Goal: Navigation & Orientation: Find specific page/section

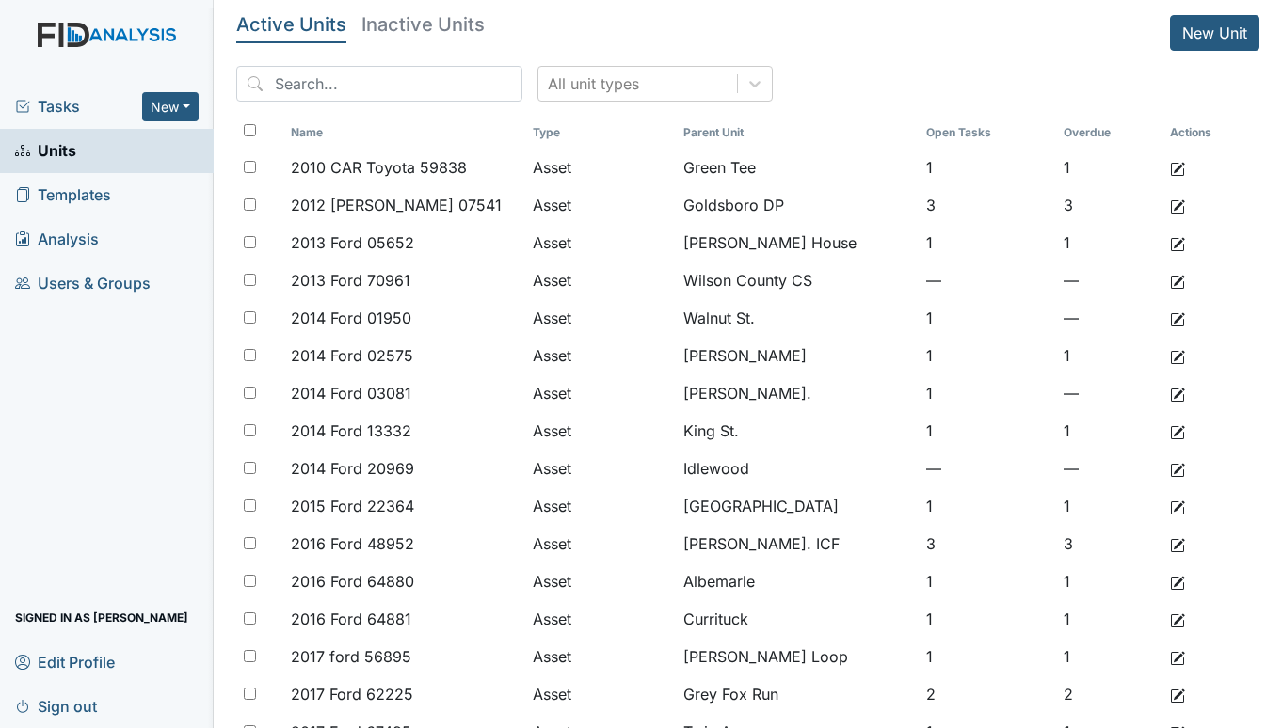
click at [85, 104] on span "Tasks" at bounding box center [78, 106] width 127 height 23
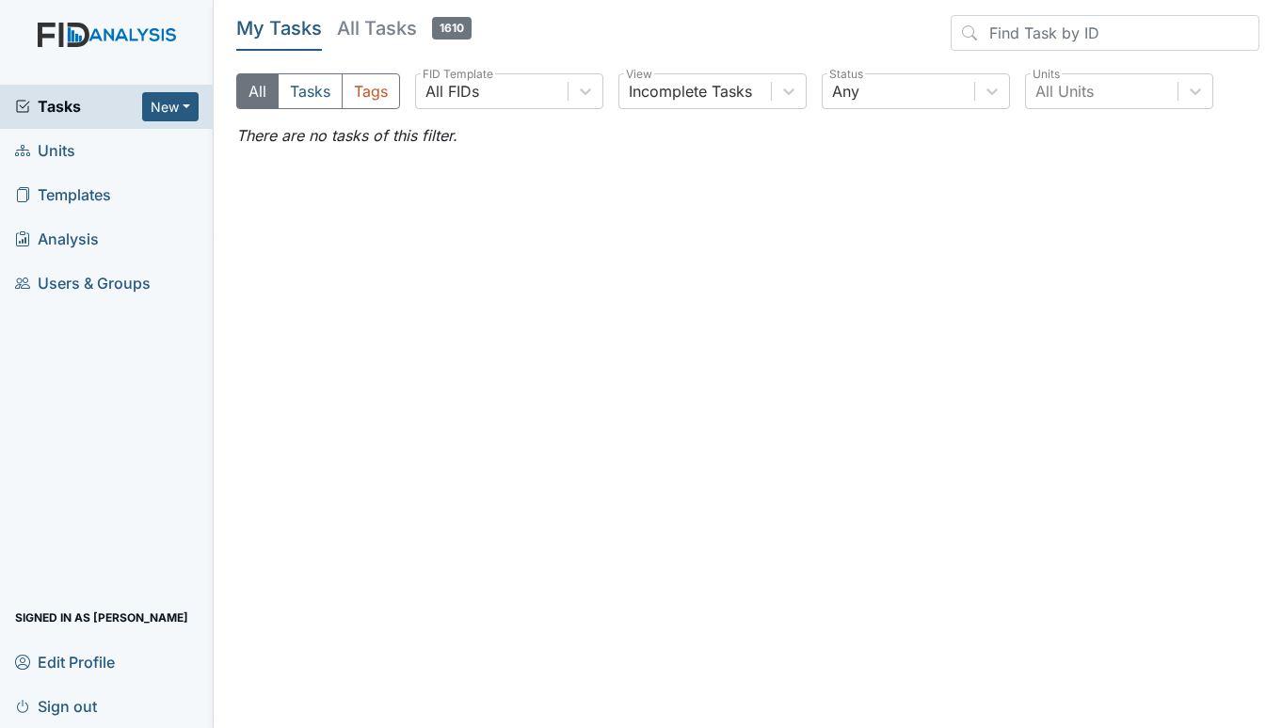
click at [87, 151] on link "Units" at bounding box center [107, 151] width 214 height 44
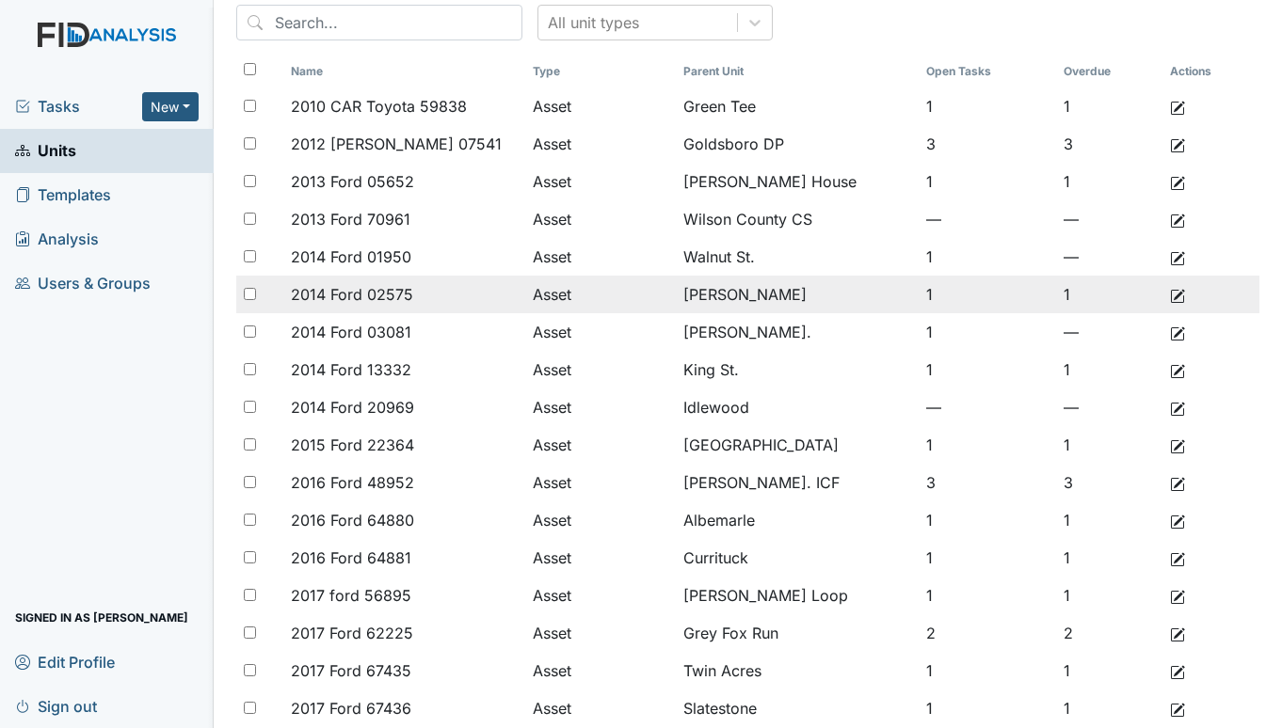
scroll to position [94, 0]
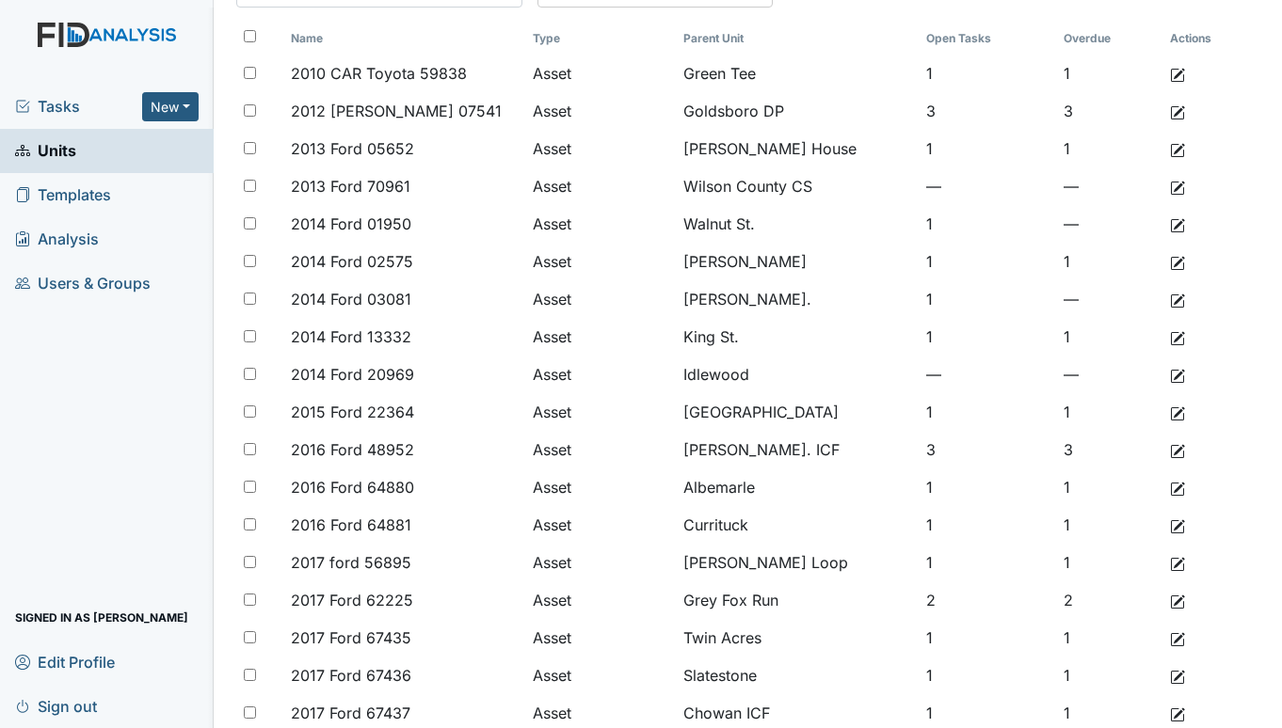
click at [51, 153] on span "Units" at bounding box center [45, 150] width 61 height 29
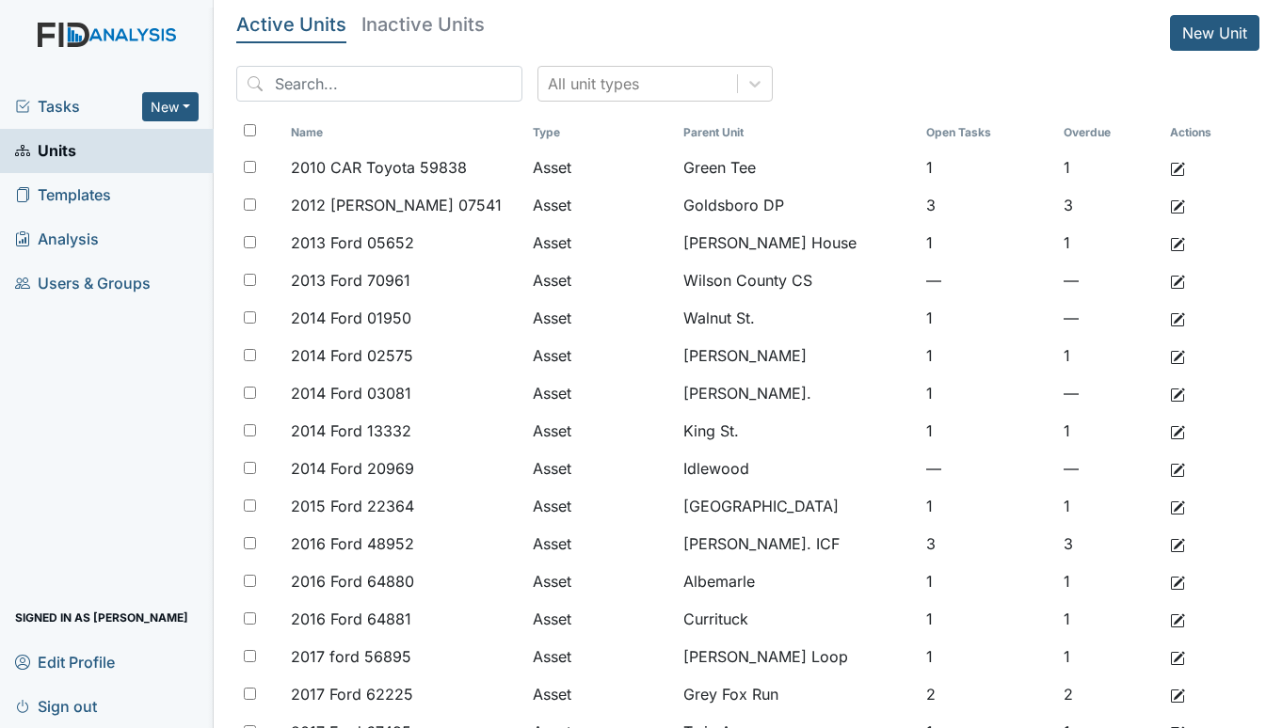
click at [93, 418] on div "Tasks New Form Inspection Document Bundle Units Templates Analysis Users & Grou…" at bounding box center [107, 407] width 214 height 644
click at [42, 466] on div "Tasks New Form Inspection Document Bundle Units Templates Analysis Users & Grou…" at bounding box center [107, 407] width 214 height 644
click at [50, 98] on span "Tasks" at bounding box center [78, 106] width 127 height 23
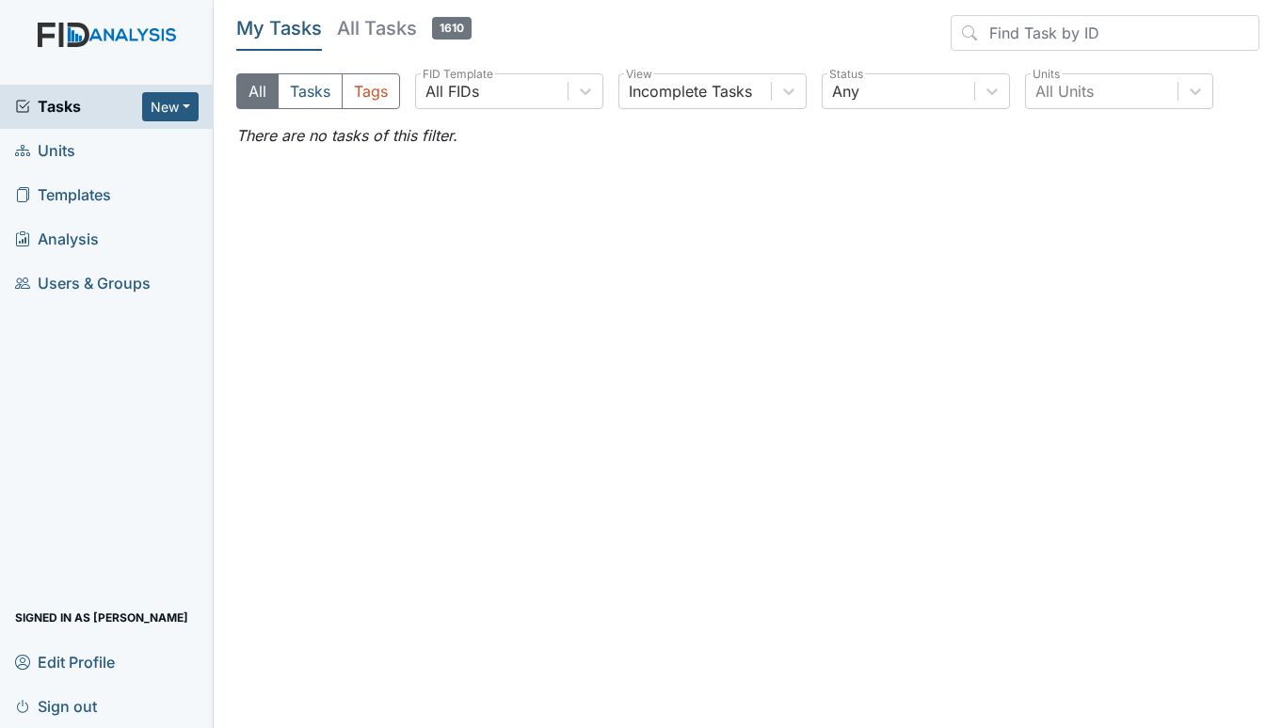
click at [55, 155] on span "Units" at bounding box center [45, 150] width 60 height 29
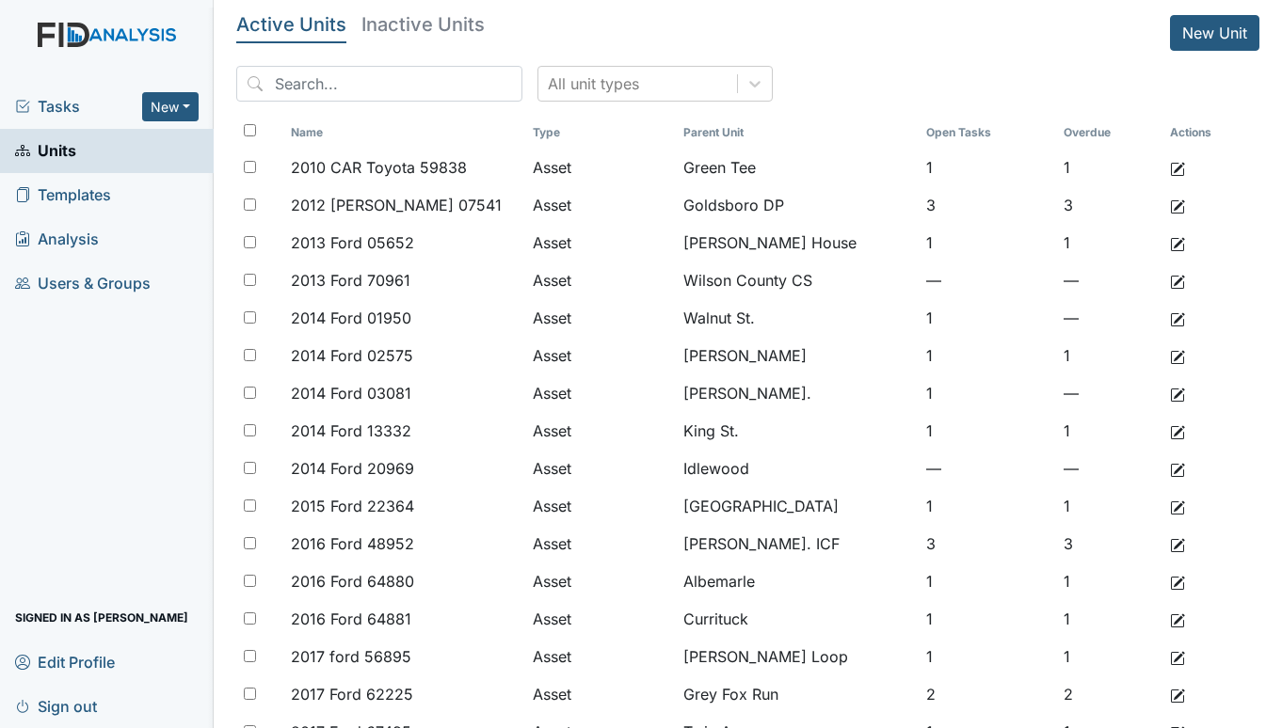
click at [72, 94] on div "Tasks New Form Inspection Document Bundle" at bounding box center [107, 107] width 214 height 44
click at [57, 108] on span "Tasks" at bounding box center [78, 106] width 127 height 23
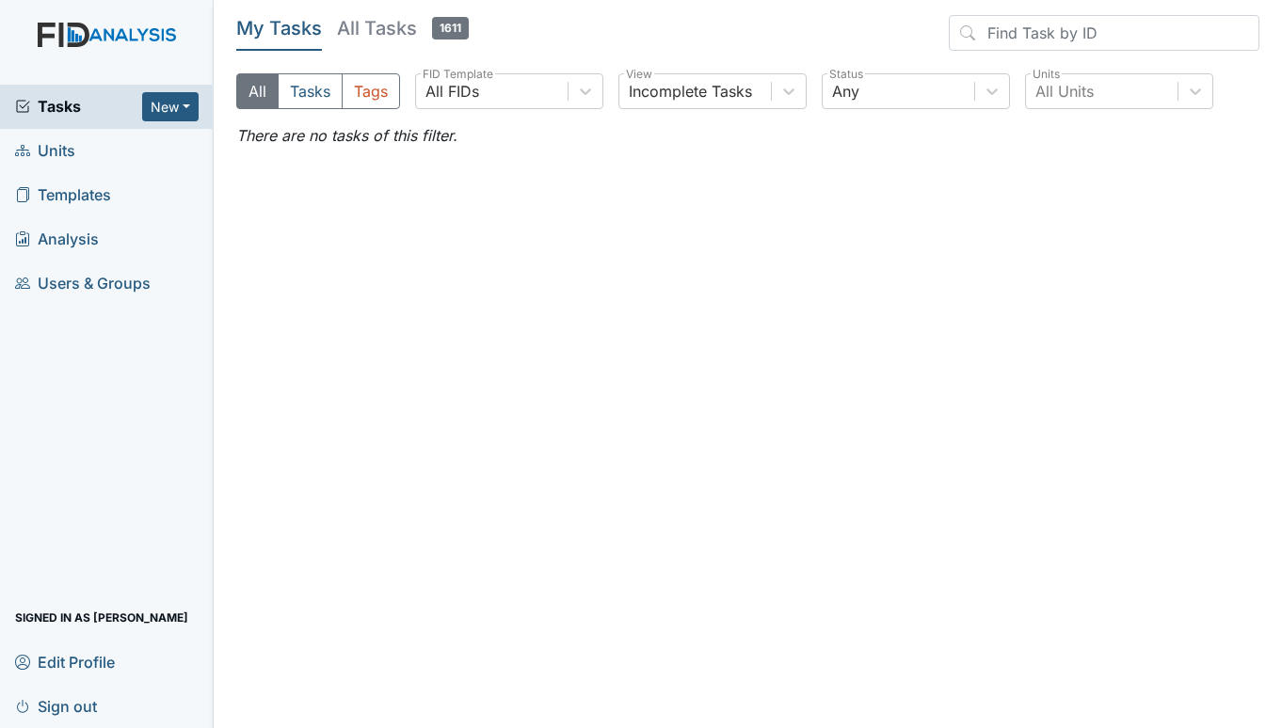
click at [51, 144] on span "Units" at bounding box center [45, 150] width 60 height 29
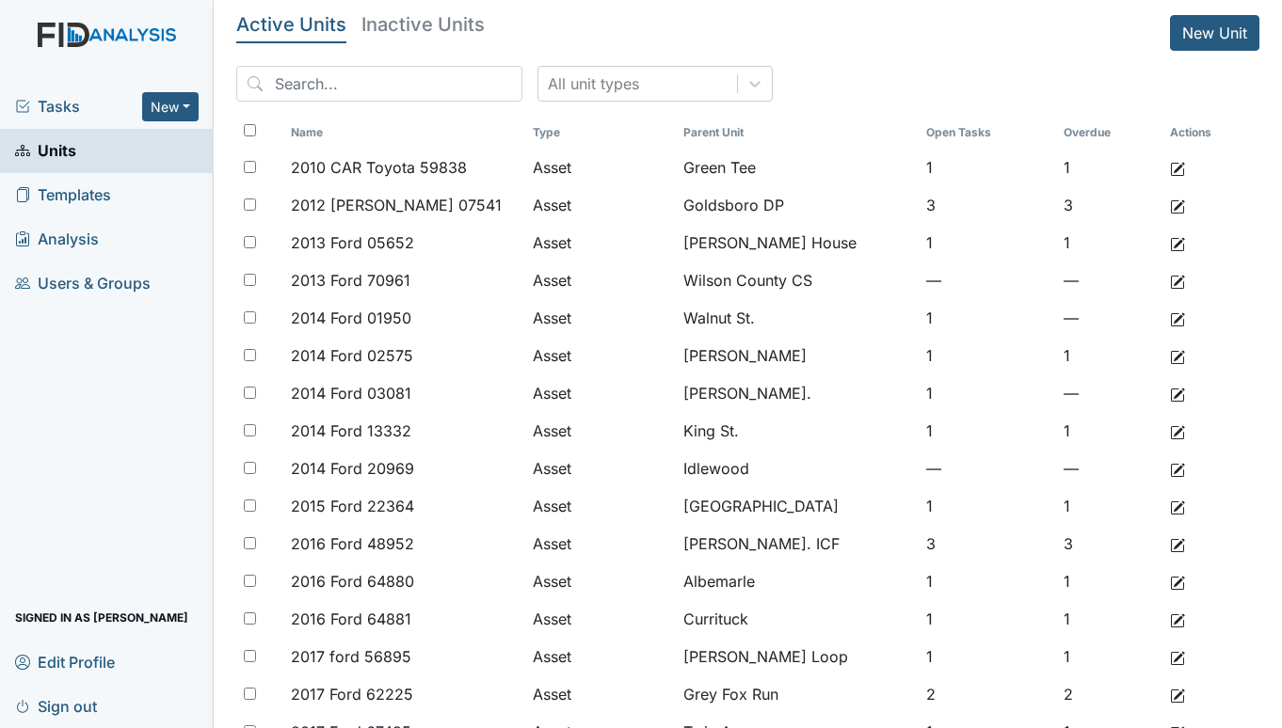
click at [69, 106] on span "Tasks" at bounding box center [78, 106] width 127 height 23
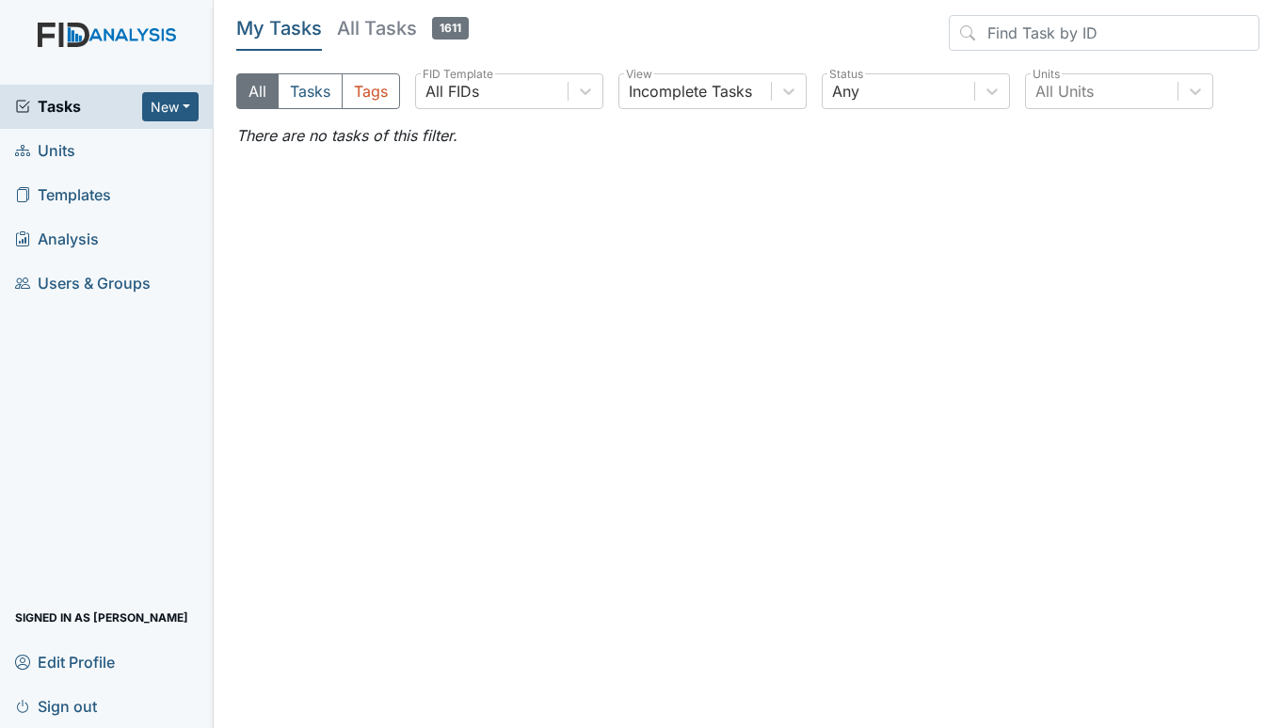
click at [67, 148] on span "Units" at bounding box center [45, 150] width 60 height 29
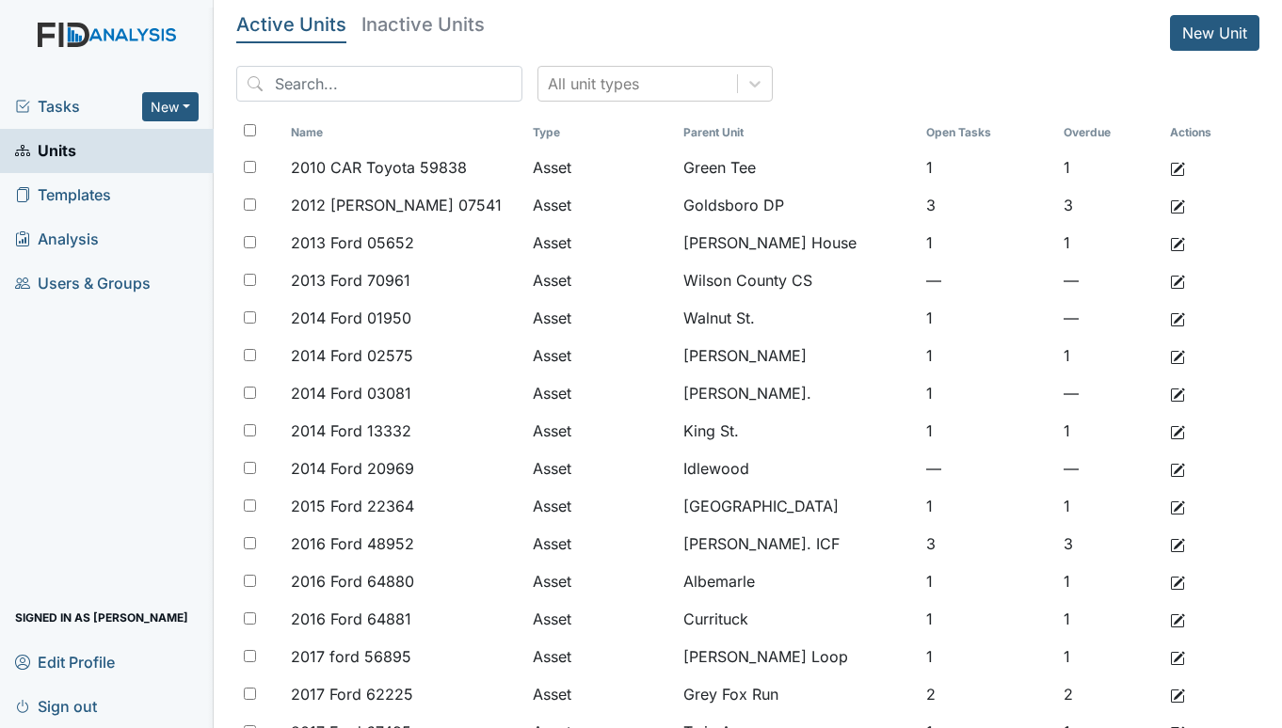
click at [76, 99] on span "Tasks" at bounding box center [78, 106] width 127 height 23
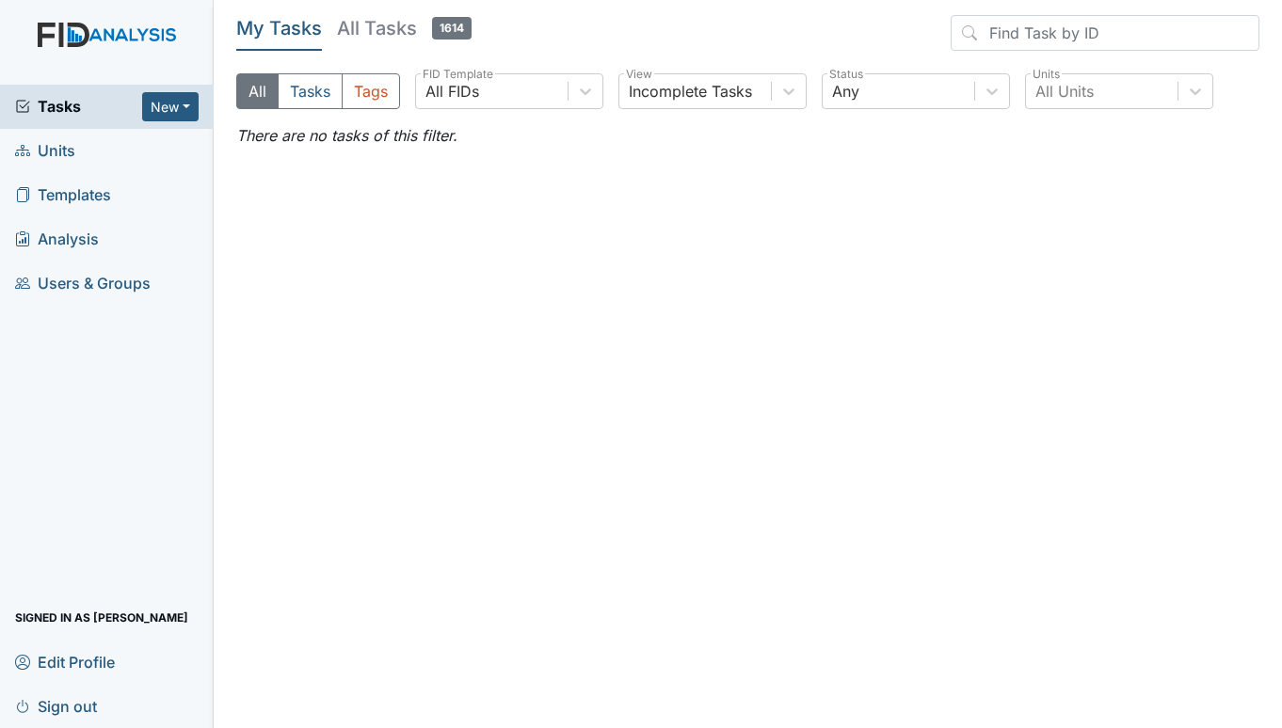
click at [77, 138] on link "Units" at bounding box center [107, 151] width 214 height 44
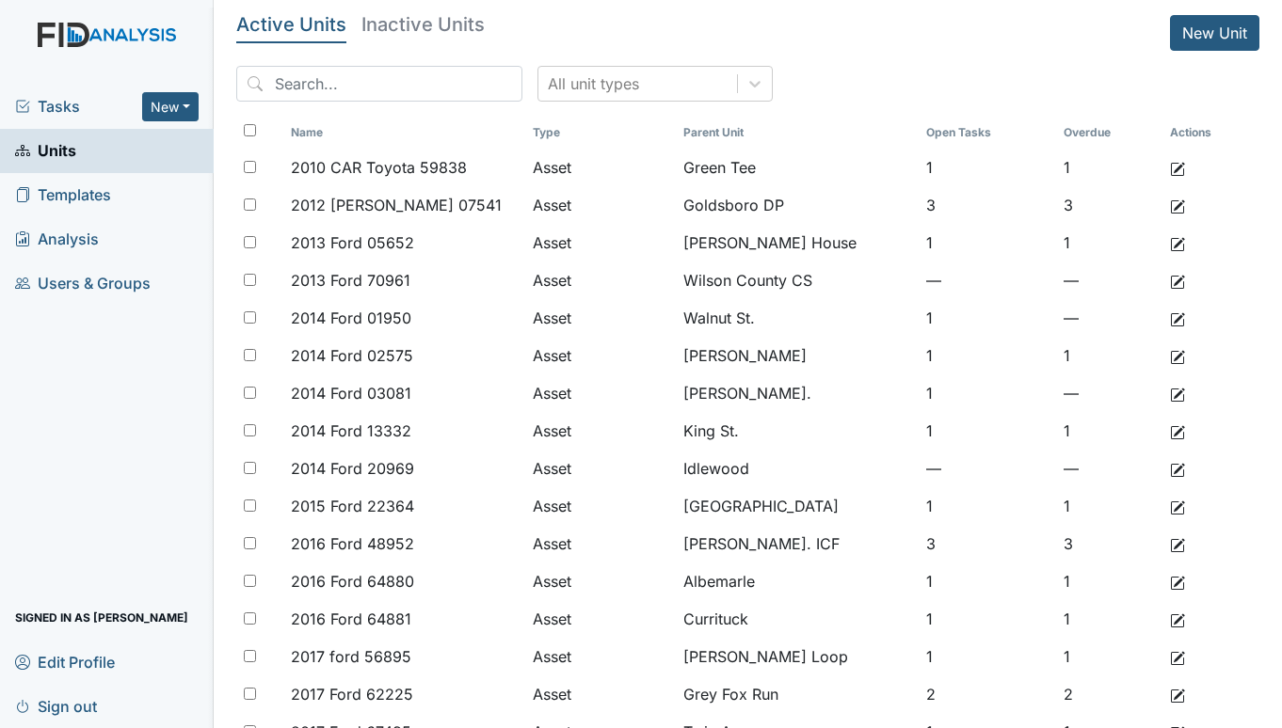
click at [47, 102] on span "Tasks" at bounding box center [78, 106] width 127 height 23
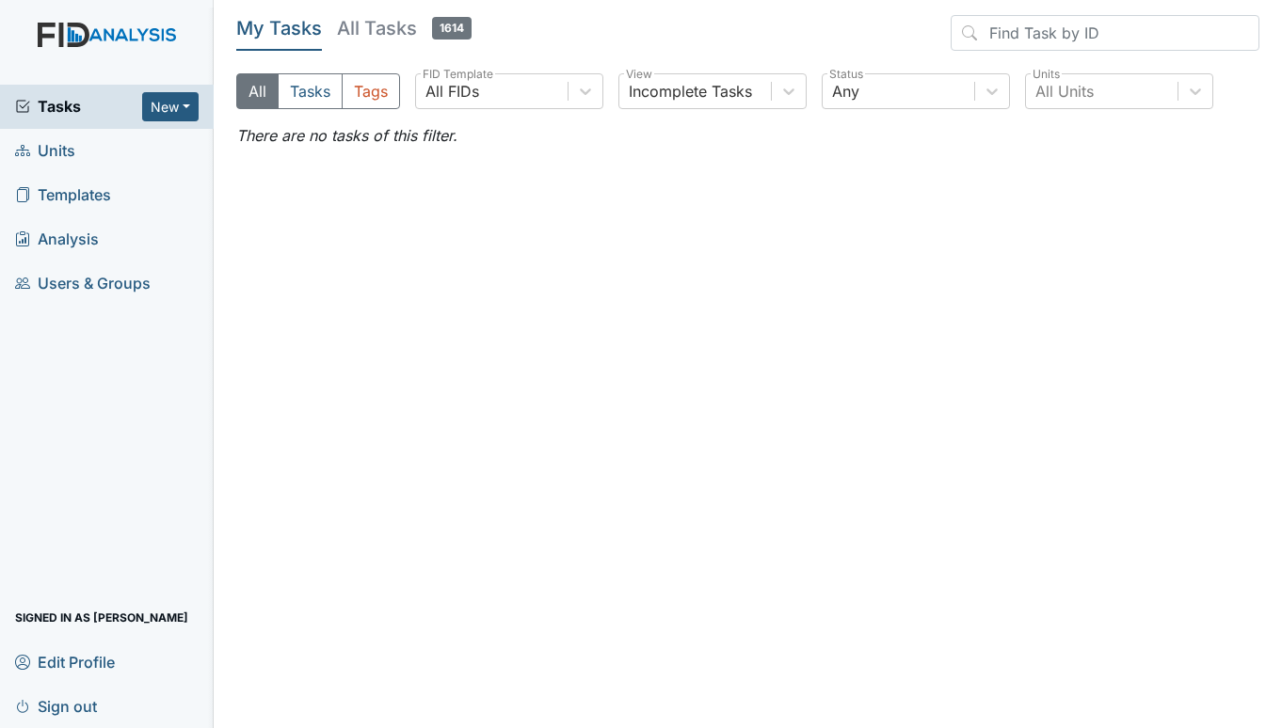
click at [74, 151] on span "Units" at bounding box center [45, 150] width 60 height 29
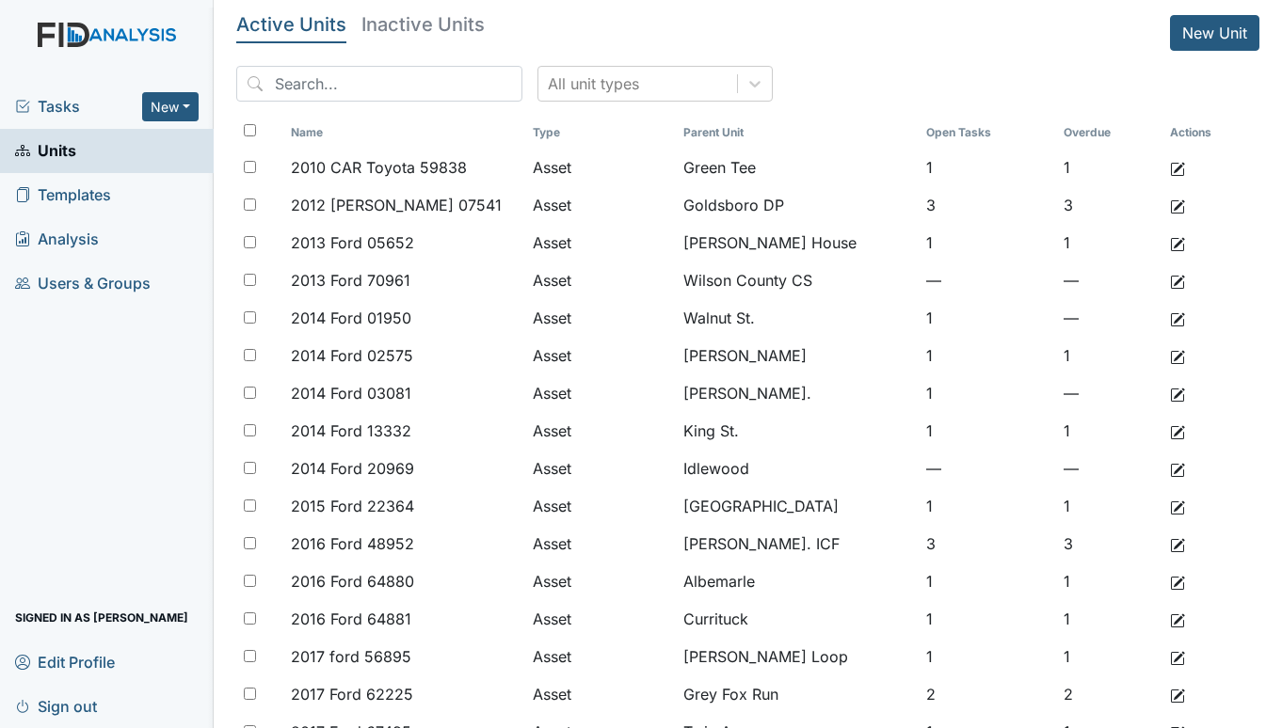
click at [50, 103] on span "Tasks" at bounding box center [78, 106] width 127 height 23
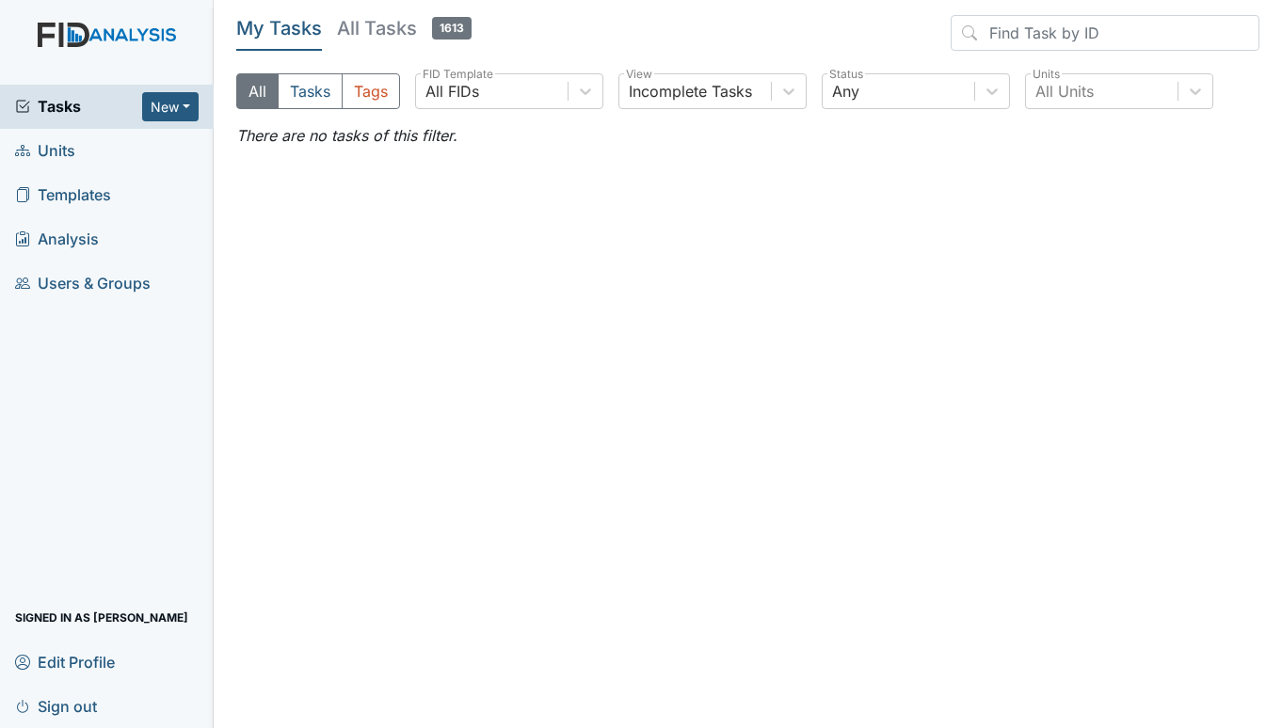
click at [40, 147] on span "Units" at bounding box center [45, 150] width 60 height 29
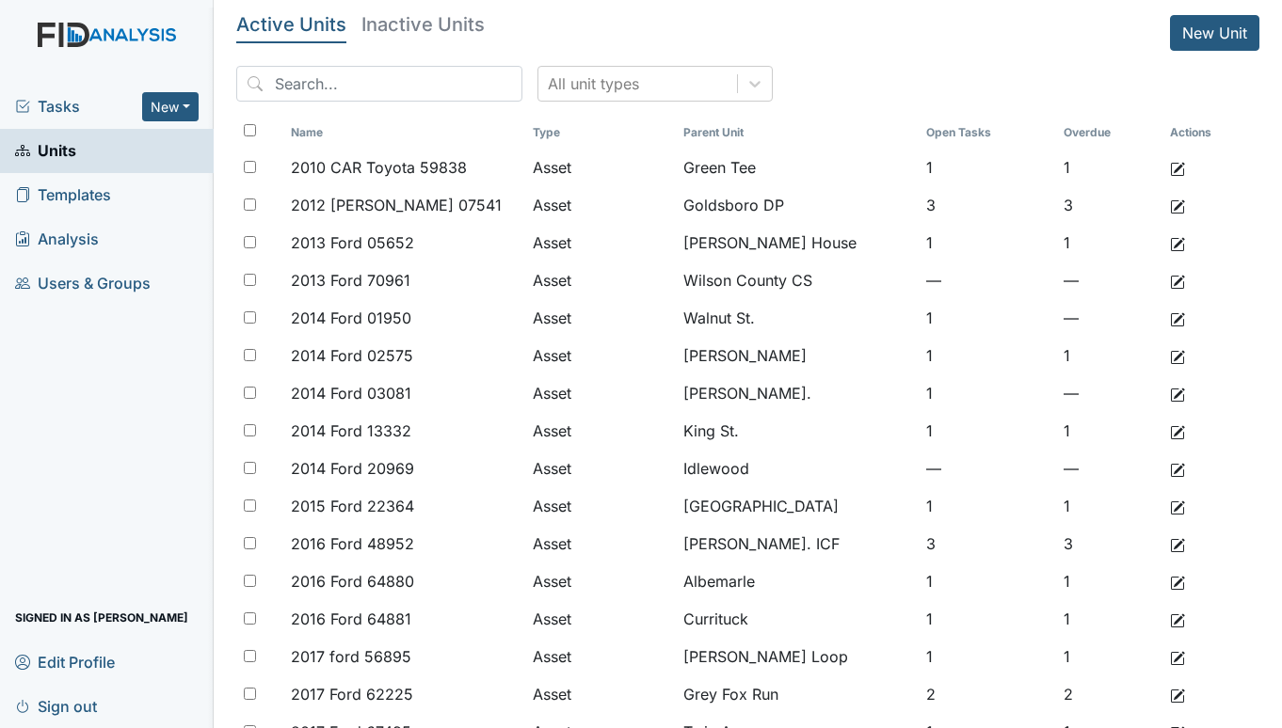
click at [66, 110] on span "Tasks" at bounding box center [78, 106] width 127 height 23
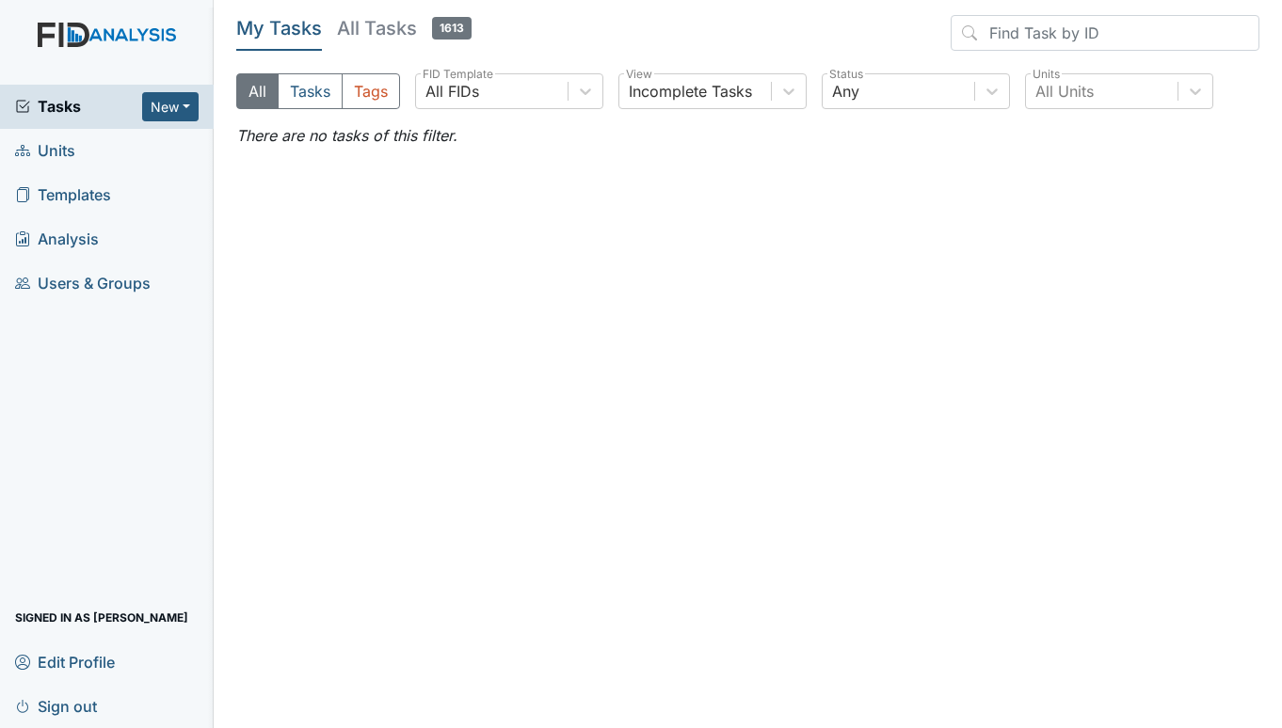
click at [61, 143] on span "Units" at bounding box center [45, 150] width 60 height 29
